Goal: Transaction & Acquisition: Purchase product/service

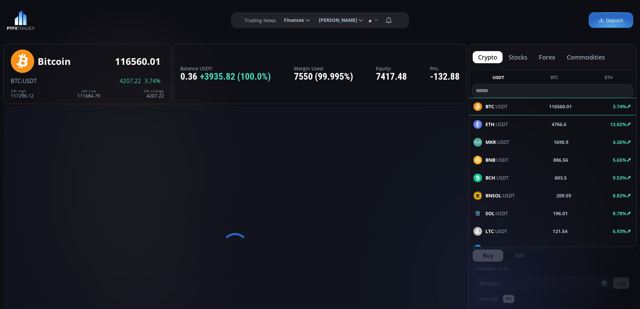
click at [609, 22] on span "Deposit" at bounding box center [610, 20] width 25 height 7
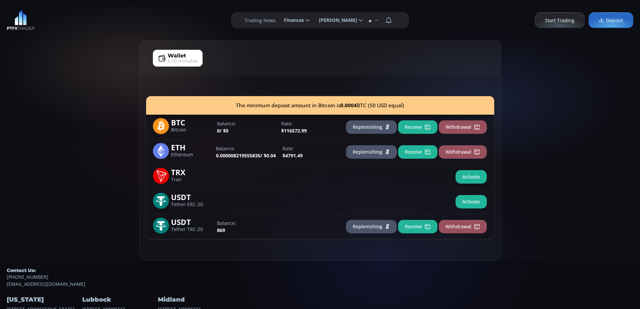
click at [373, 226] on button "Replenishing" at bounding box center [371, 226] width 51 height 13
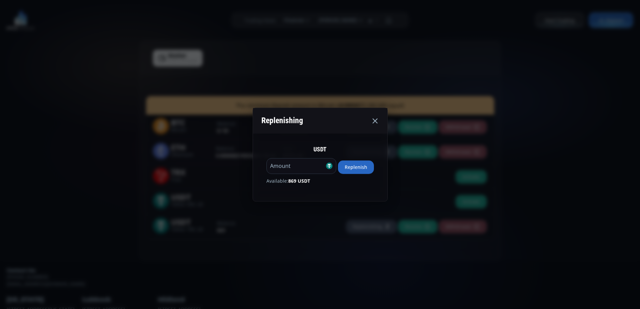
click at [360, 164] on button "Replenish" at bounding box center [356, 166] width 36 height 13
click at [379, 121] on icon at bounding box center [375, 121] width 8 height 8
